Goal: Task Accomplishment & Management: Manage account settings

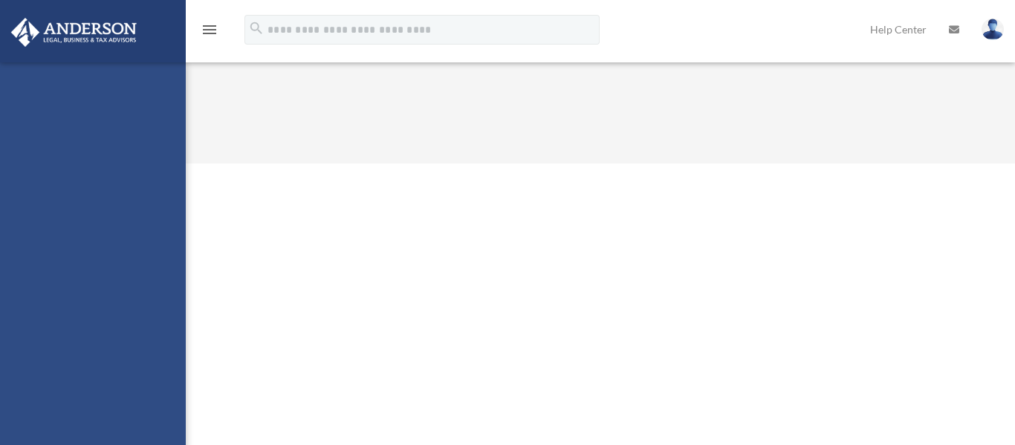
click at [168, 253] on div "ericgfine@gmail.com Sign Out ericgfine@gmail.com Home Online Ordering Tax Organ…" at bounding box center [93, 284] width 186 height 445
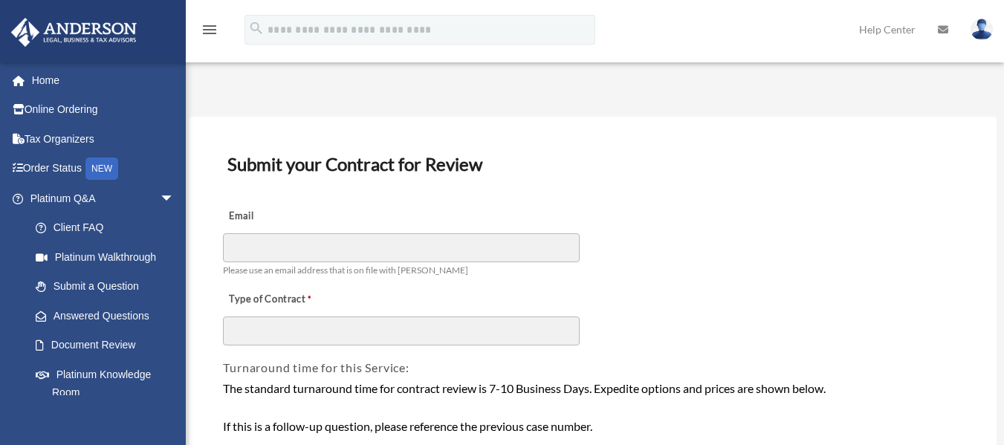
click at [168, 253] on link "Platinum Walkthrough" at bounding box center [109, 257] width 176 height 30
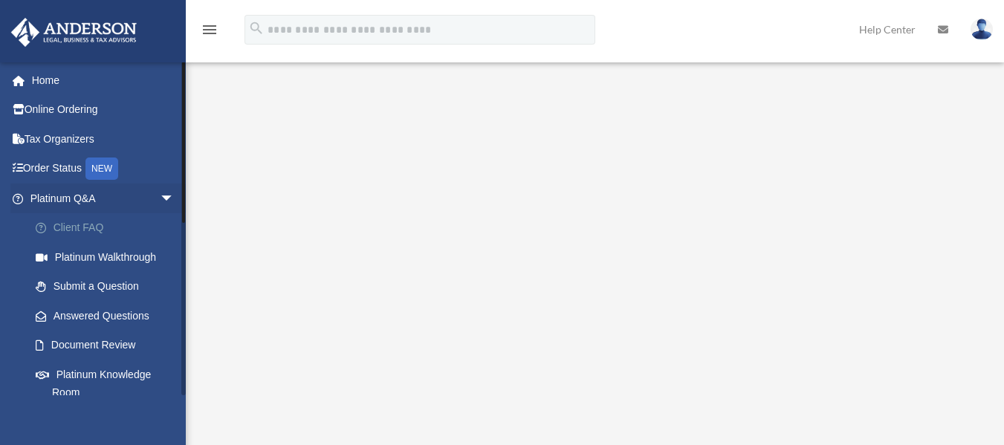
click at [168, 230] on link "Client FAQ" at bounding box center [109, 228] width 176 height 30
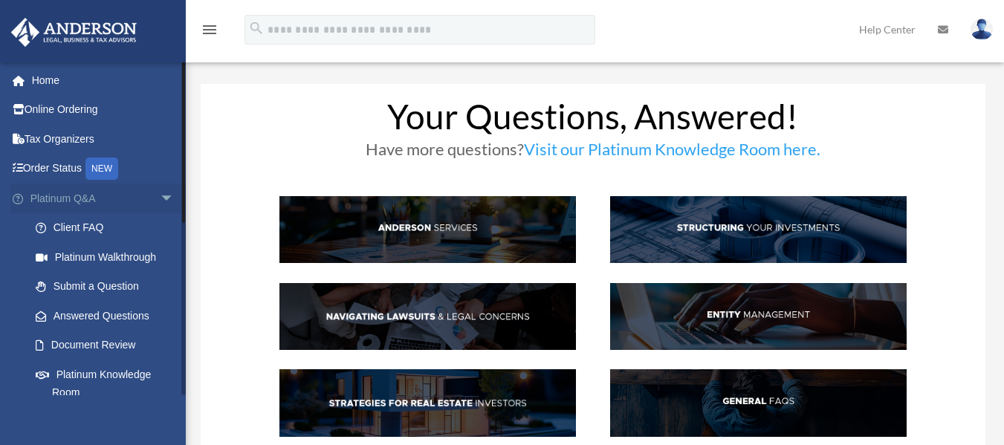
click at [177, 205] on span "arrow_drop_down" at bounding box center [175, 198] width 30 height 30
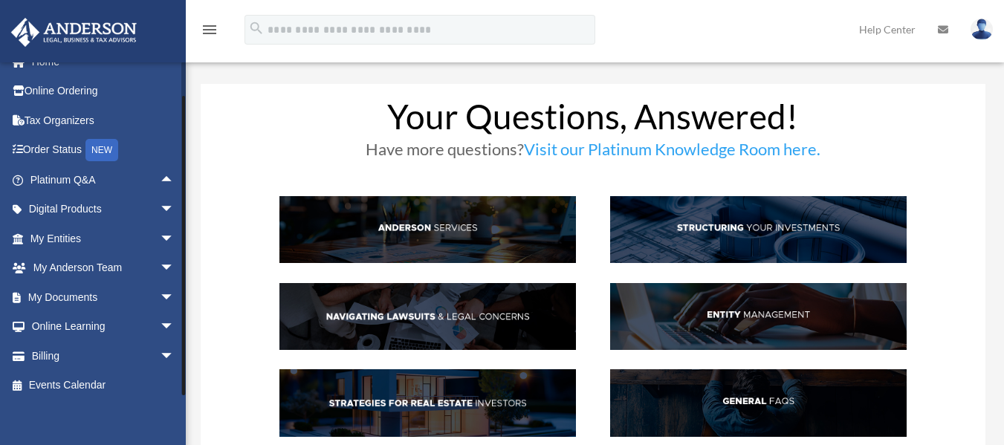
scroll to position [27, 0]
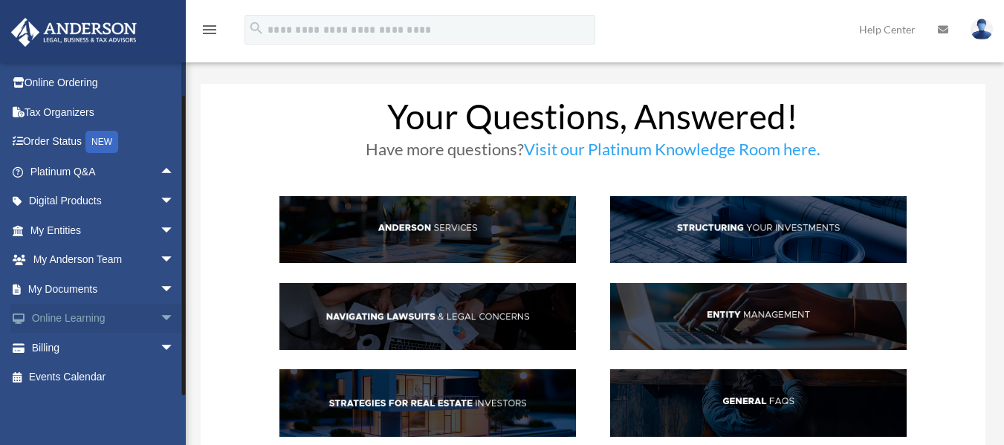
drag, startPoint x: 181, startPoint y: 209, endPoint x: 178, endPoint y: 326, distance: 116.7
click at [178, 326] on div "ericgfine@gmail.com Sign Out ericgfine@gmail.com Home Online Ordering Tax Organ…" at bounding box center [93, 229] width 186 height 334
click at [160, 345] on span "arrow_drop_down" at bounding box center [175, 348] width 30 height 30
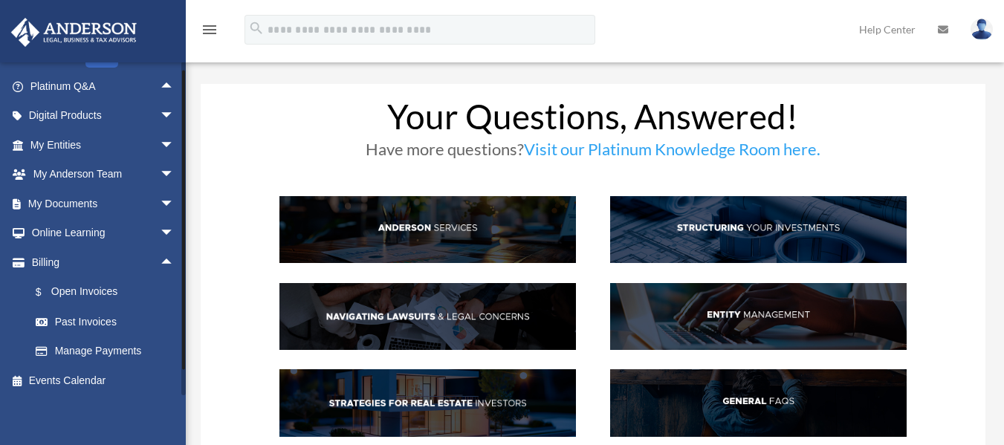
scroll to position [116, 0]
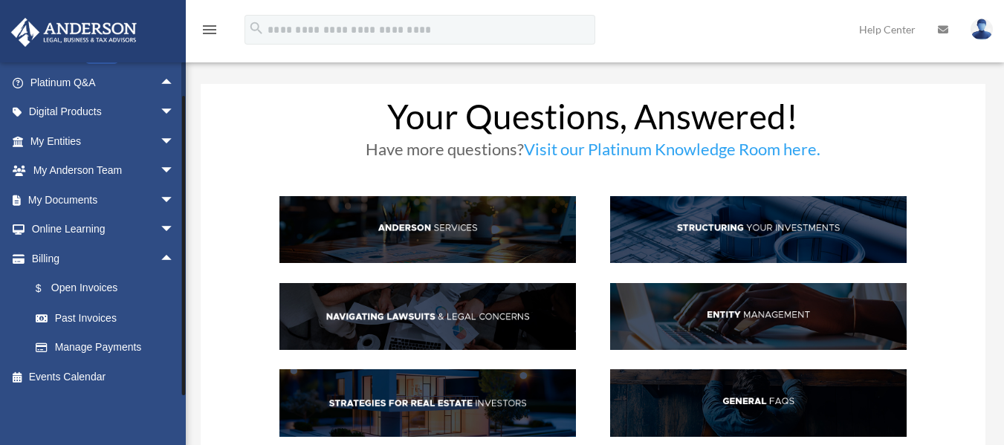
drag, startPoint x: 183, startPoint y: 362, endPoint x: 181, endPoint y: 405, distance: 43.2
click at [181, 405] on div "ericgfine@gmail.com Sign Out ericgfine@gmail.com Home Online Ordering Tax Organ…" at bounding box center [93, 284] width 186 height 445
click at [108, 320] on link "Past Invoices" at bounding box center [109, 318] width 176 height 30
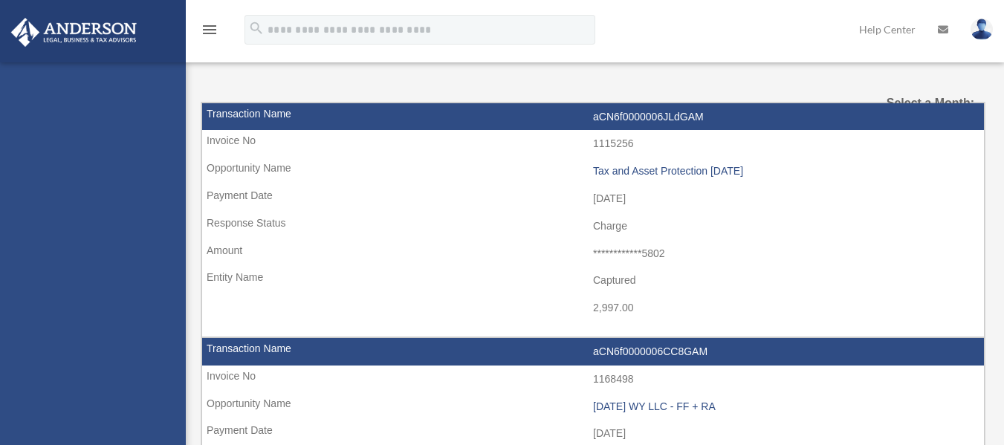
select select
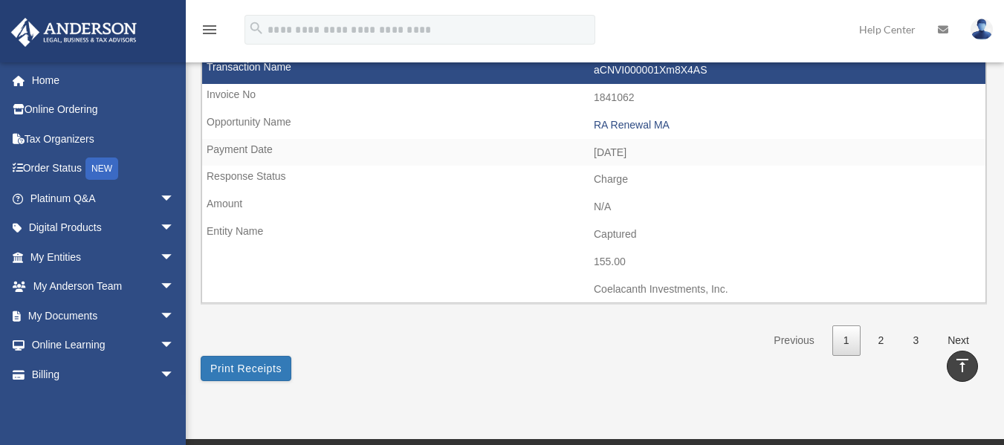
scroll to position [2341, 0]
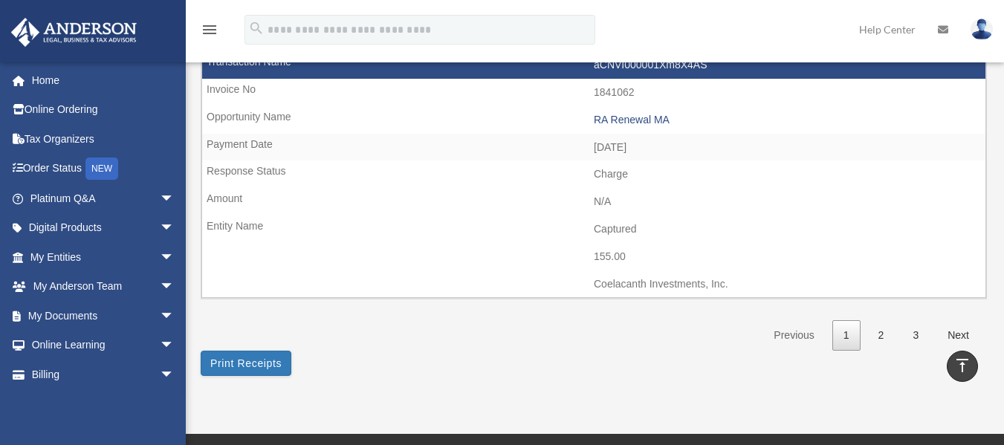
drag, startPoint x: 1007, startPoint y: 65, endPoint x: 994, endPoint y: 383, distance: 319.0
click at [879, 341] on link "2" at bounding box center [881, 335] width 28 height 30
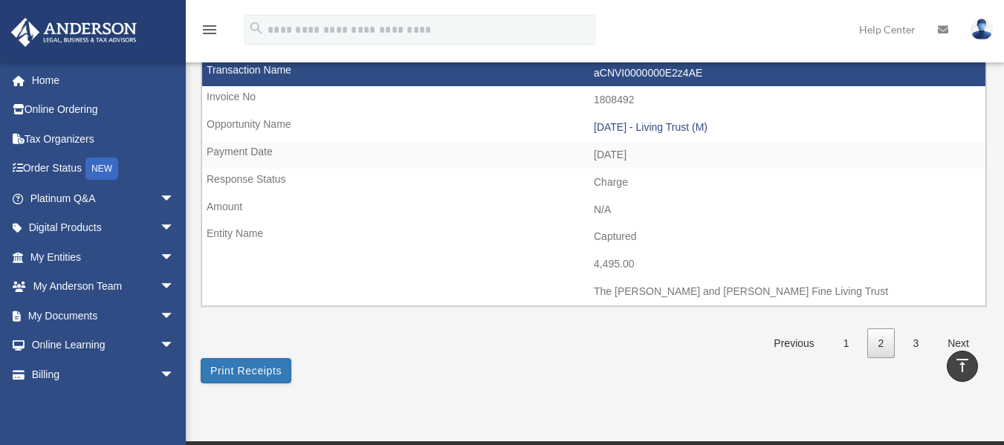
scroll to position [2303, 0]
